Goal: Task Accomplishment & Management: Use online tool/utility

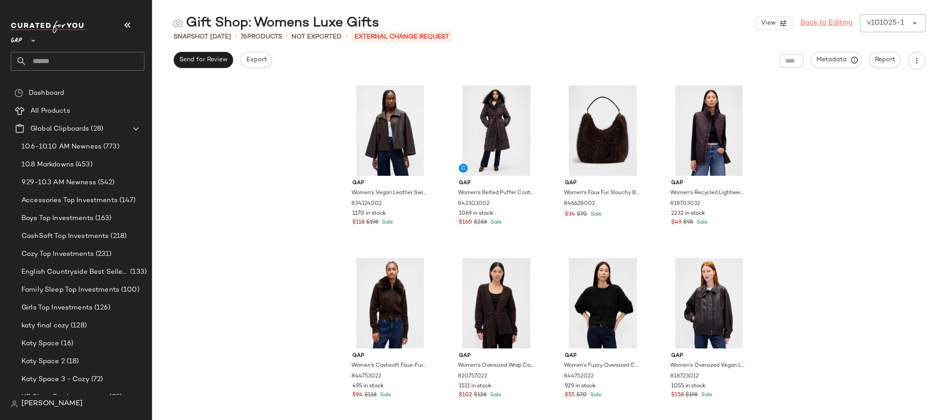
click at [837, 24] on link "Back to Editing" at bounding box center [827, 23] width 52 height 11
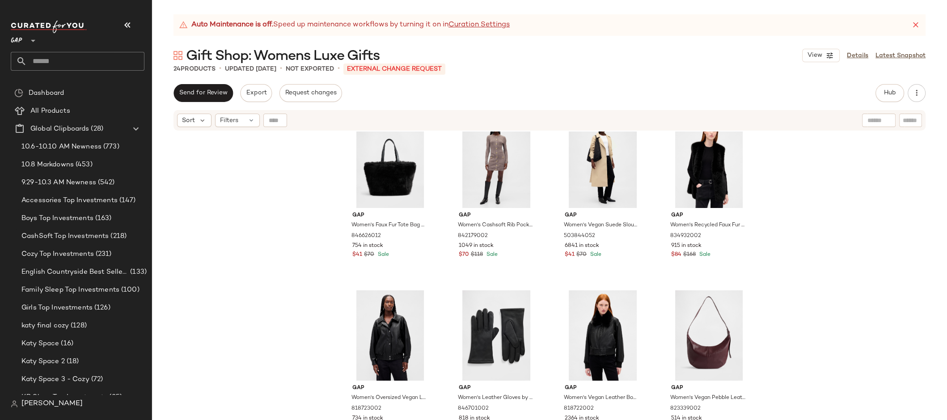
scroll to position [727, 0]
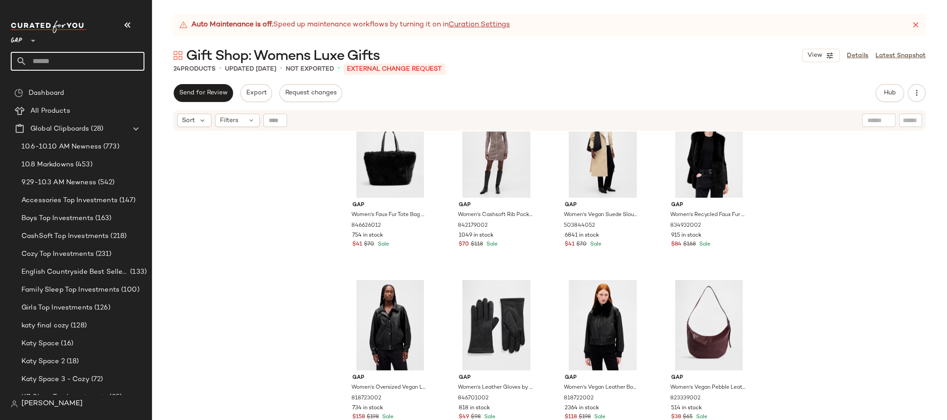
click at [93, 57] on input "text" at bounding box center [86, 61] width 118 height 19
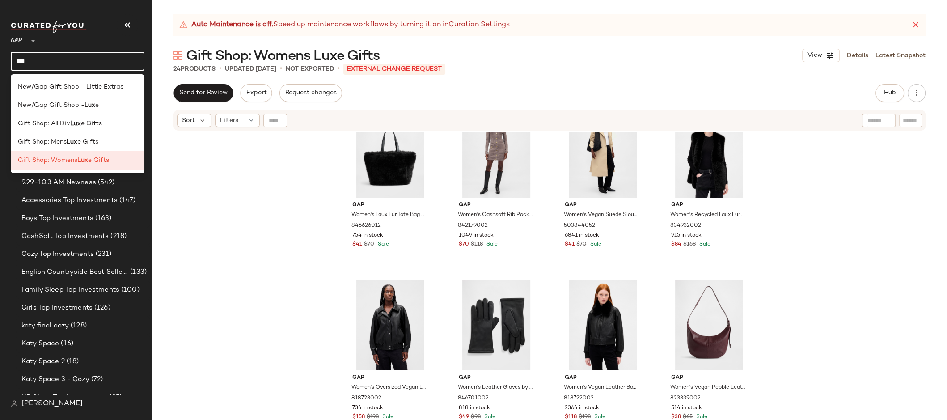
type input "***"
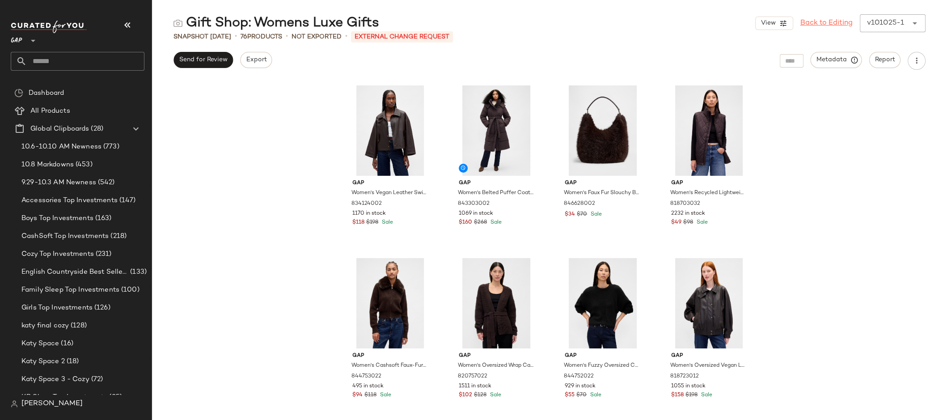
click at [817, 20] on link "Back to Editing" at bounding box center [827, 23] width 52 height 11
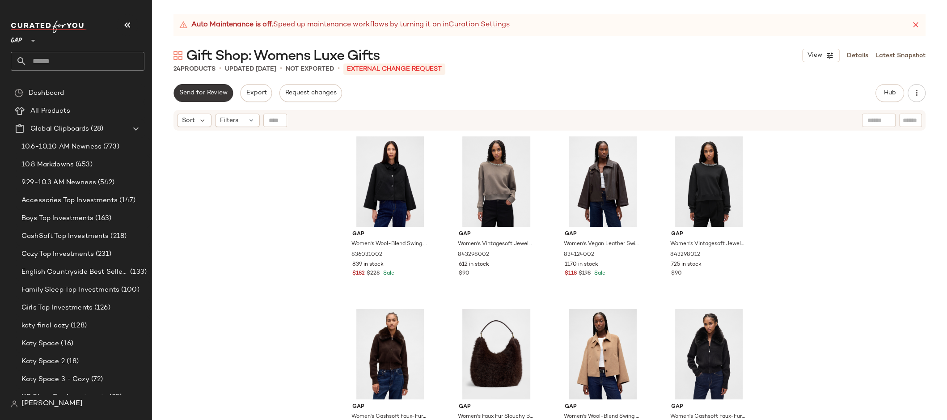
click at [205, 95] on span "Send for Review" at bounding box center [203, 92] width 49 height 7
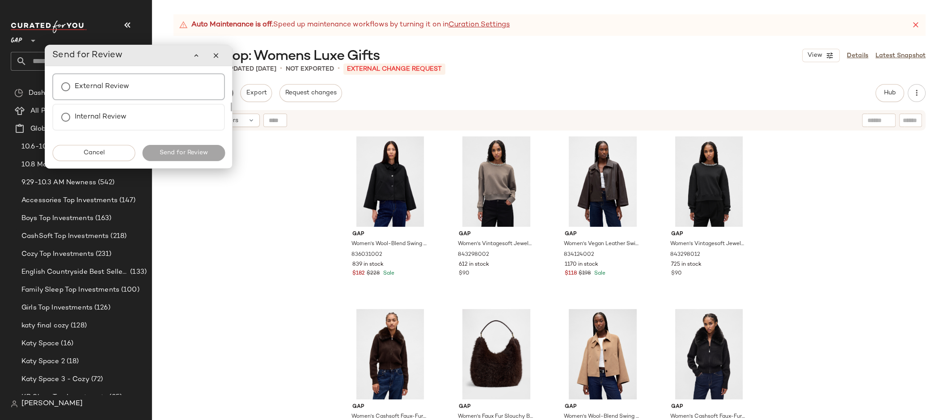
click at [141, 88] on div "External Review" at bounding box center [138, 86] width 173 height 27
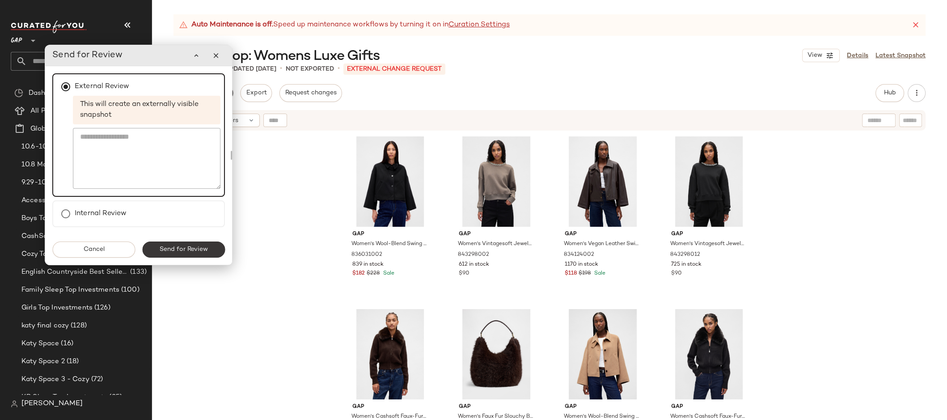
click at [183, 253] on button "Send for Review" at bounding box center [183, 250] width 83 height 16
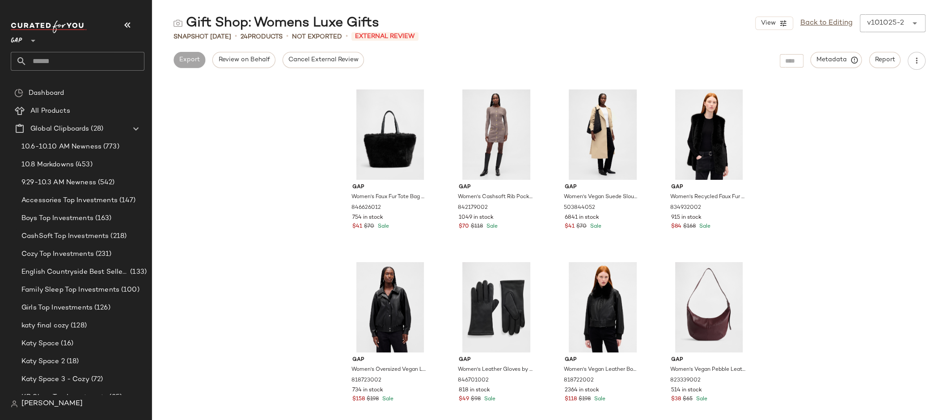
scroll to position [698, 0]
